Goal: Task Accomplishment & Management: Manage account settings

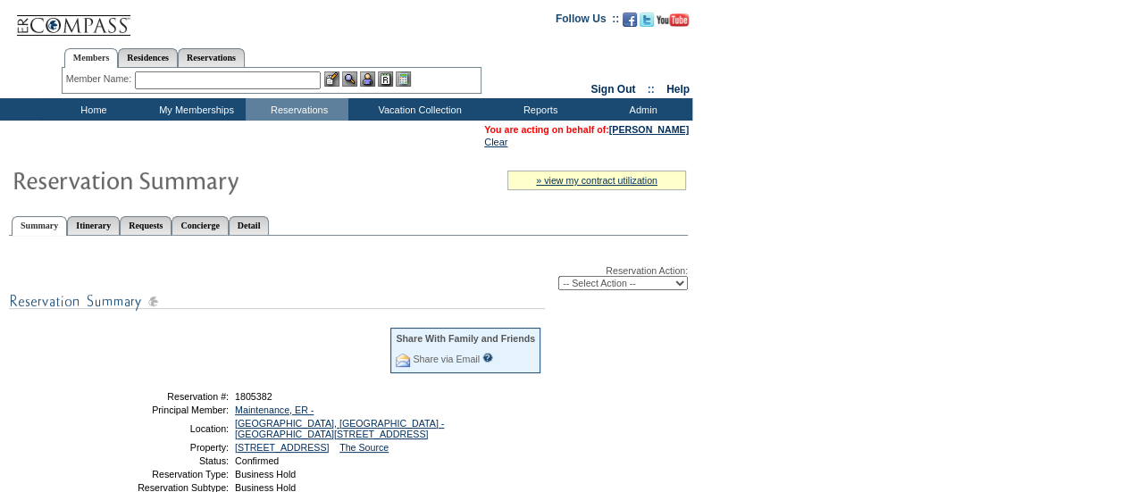
click at [578, 288] on select "-- Select Action -- Modify Reservation Dates Modify Reservation Cost Modify Occ…" at bounding box center [623, 283] width 130 height 14
select select "ChangeDates"
click at [558, 278] on select "-- Select Action -- Modify Reservation Dates Modify Reservation Cost Modify Occ…" at bounding box center [623, 283] width 130 height 14
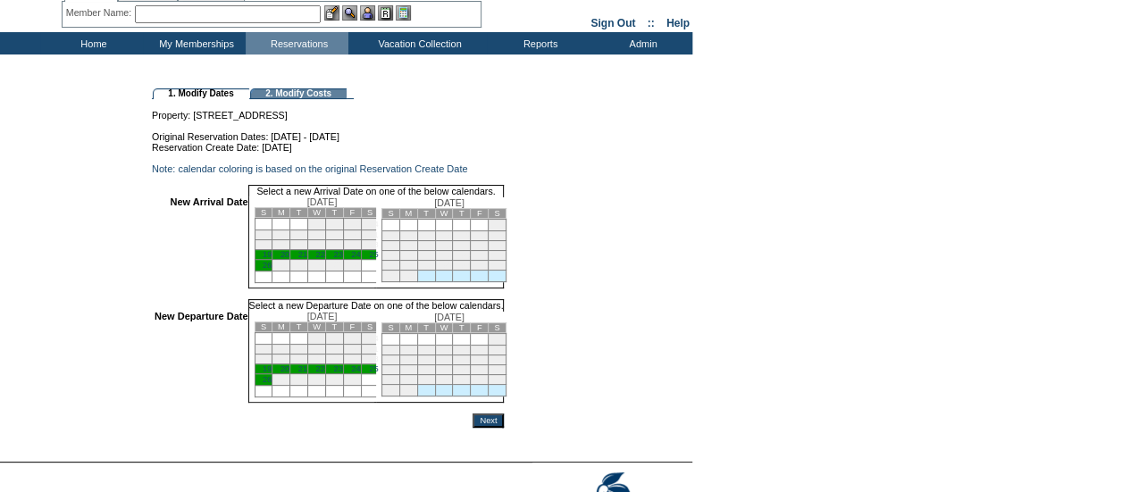
scroll to position [71, 0]
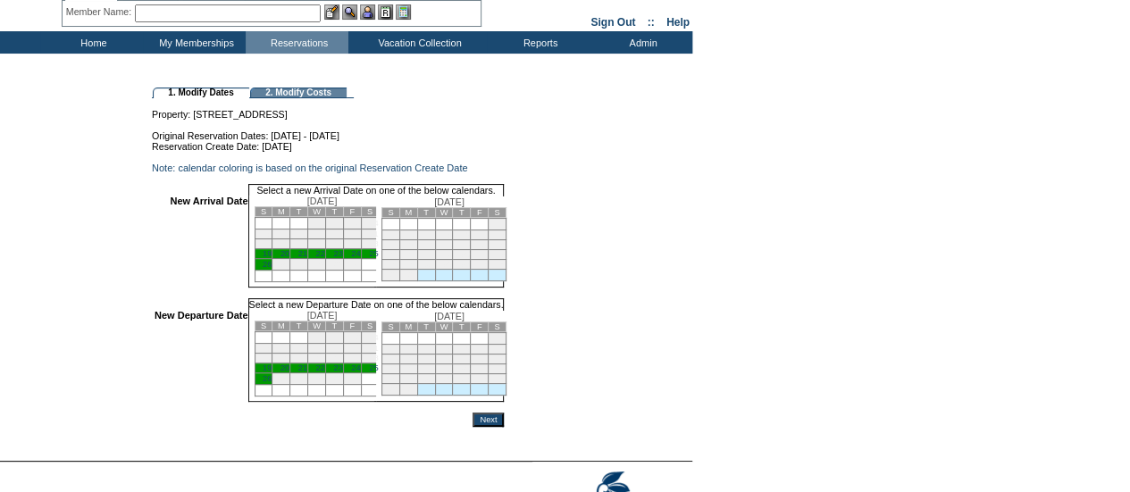
click at [272, 258] on link "19" at bounding box center [267, 253] width 9 height 9
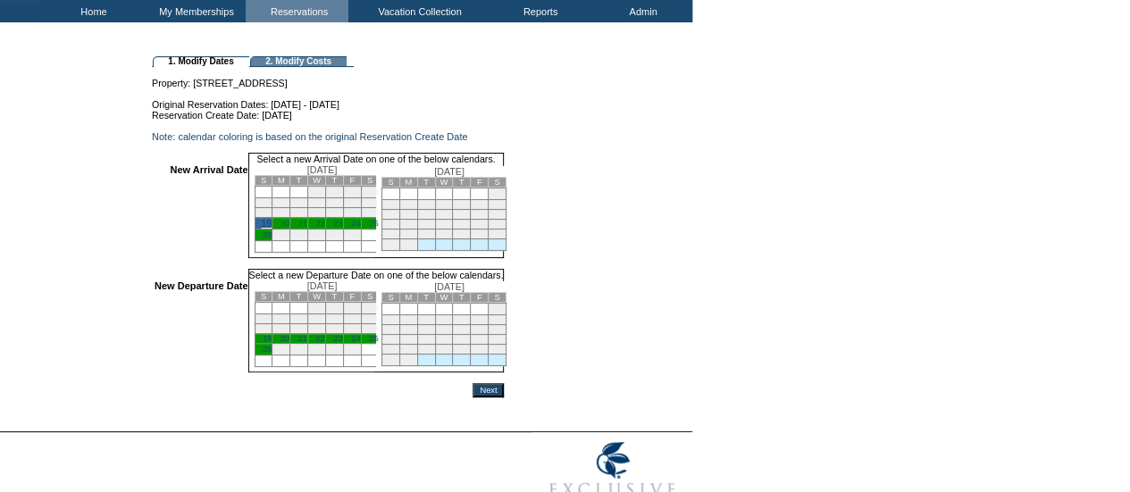
scroll to position [107, 0]
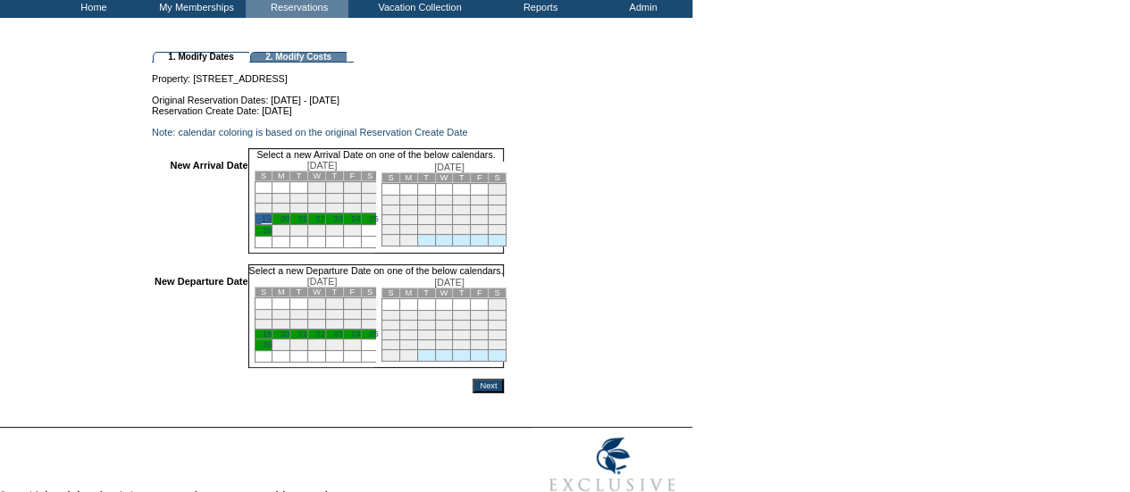
click at [378, 338] on link "25" at bounding box center [373, 334] width 9 height 9
